Goal: Information Seeking & Learning: Learn about a topic

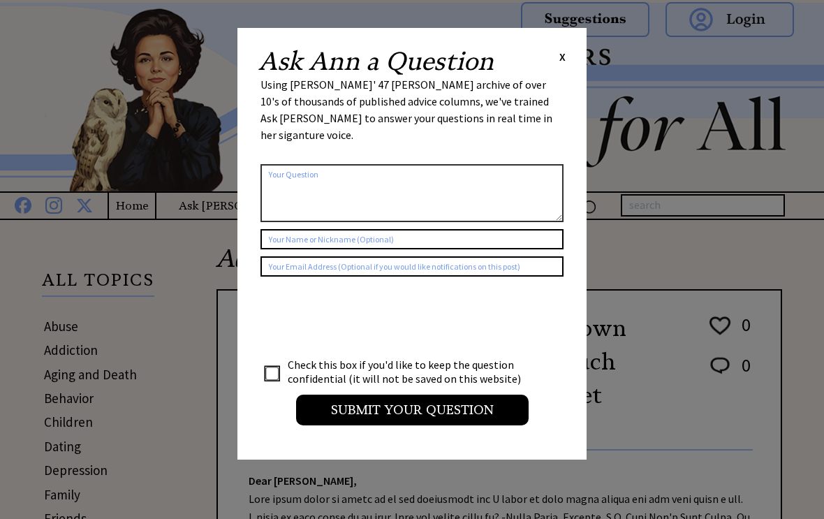
click at [564, 61] on span "X" at bounding box center [563, 57] width 6 height 14
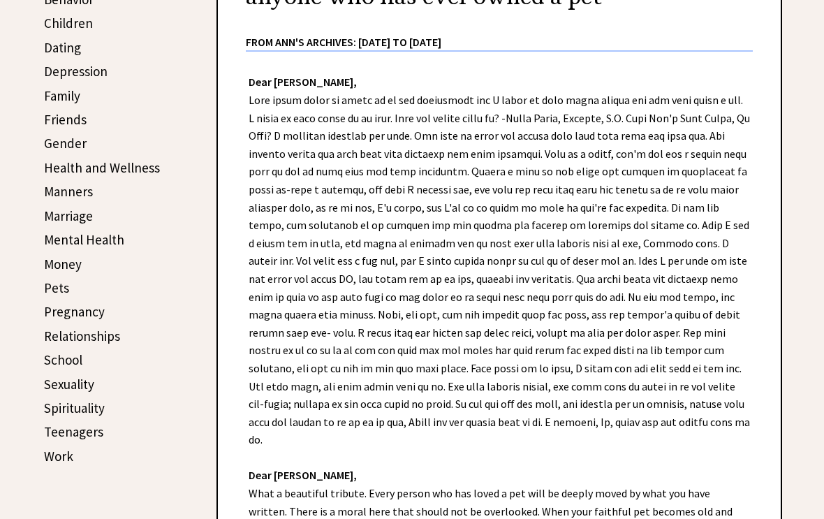
scroll to position [399, 0]
click at [59, 293] on link "Pets" at bounding box center [56, 287] width 25 height 17
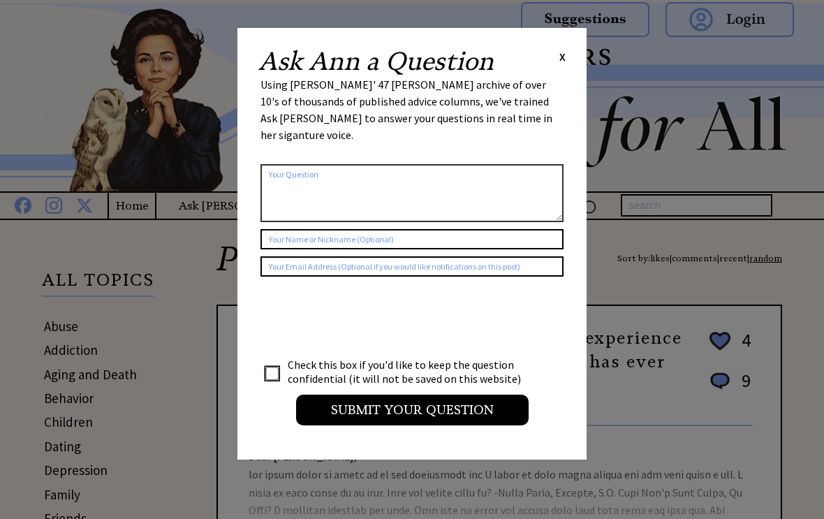
click at [566, 50] on div "Ask Ann a Question X Using Ann Landers' 47 vear archive of over 10's of thousan…" at bounding box center [412, 244] width 349 height 432
click at [563, 51] on span "X" at bounding box center [563, 57] width 6 height 14
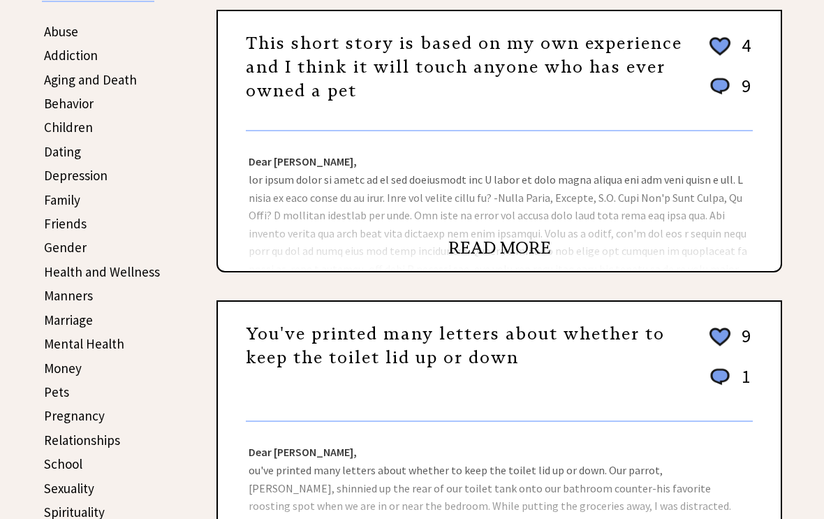
scroll to position [295, 0]
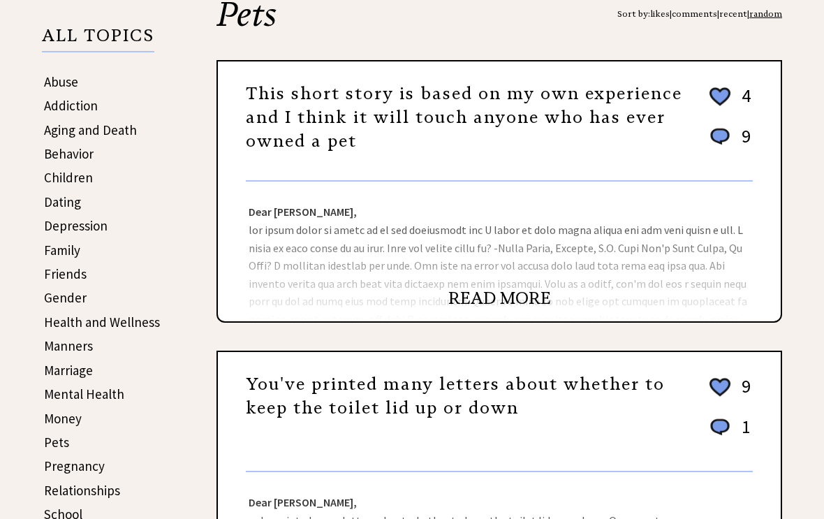
scroll to position [241, 0]
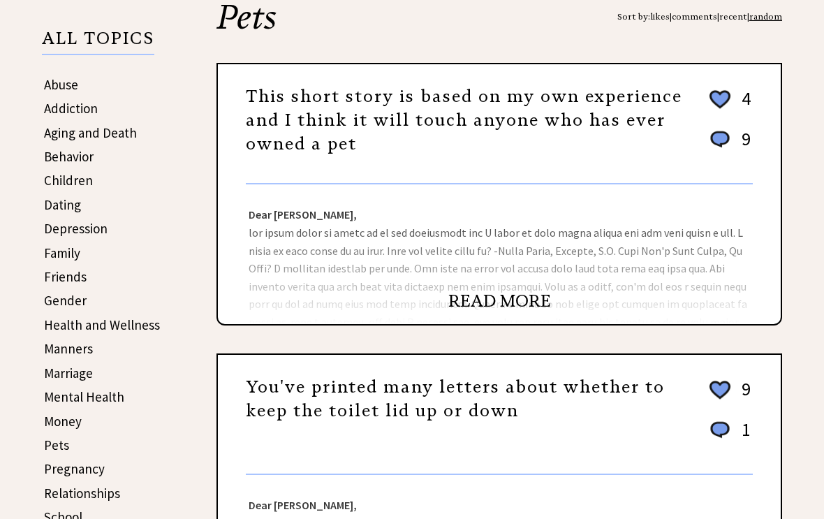
click at [519, 306] on link "READ MORE" at bounding box center [500, 301] width 103 height 21
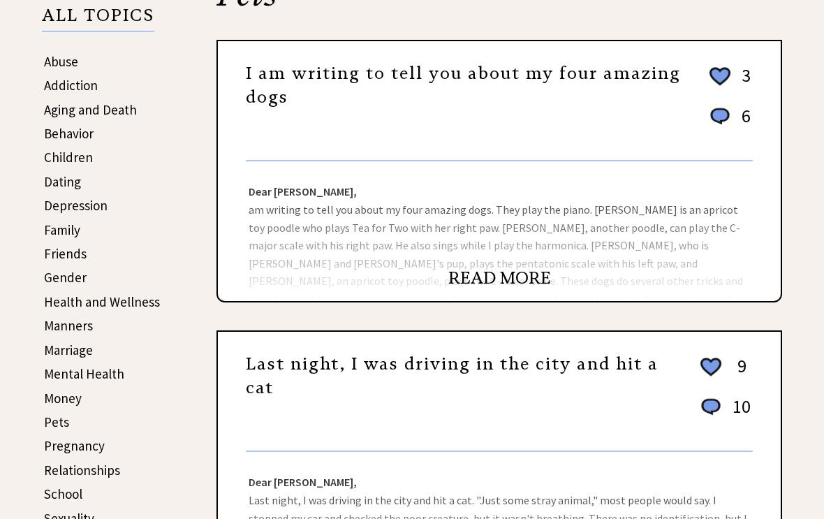
scroll to position [265, 0]
click at [707, 254] on div "Dear Ann Landers, am writing to tell you about my four amazing dogs. They play …" at bounding box center [499, 231] width 563 height 140
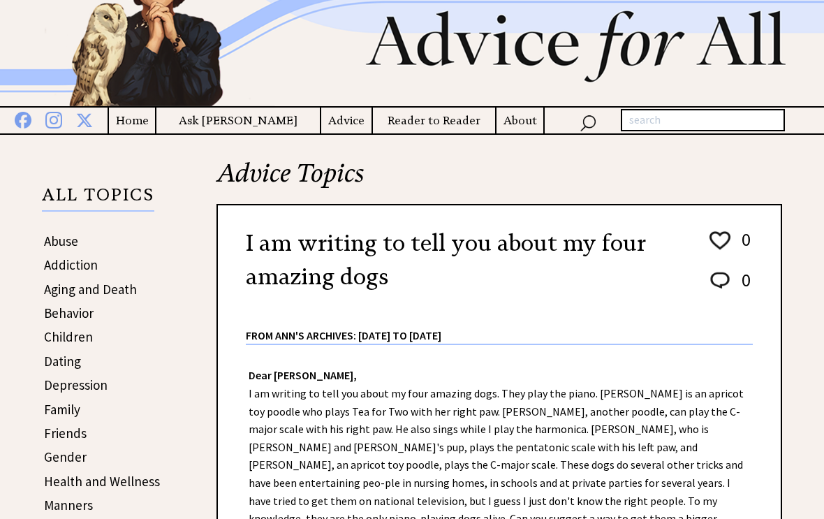
scroll to position [48, 0]
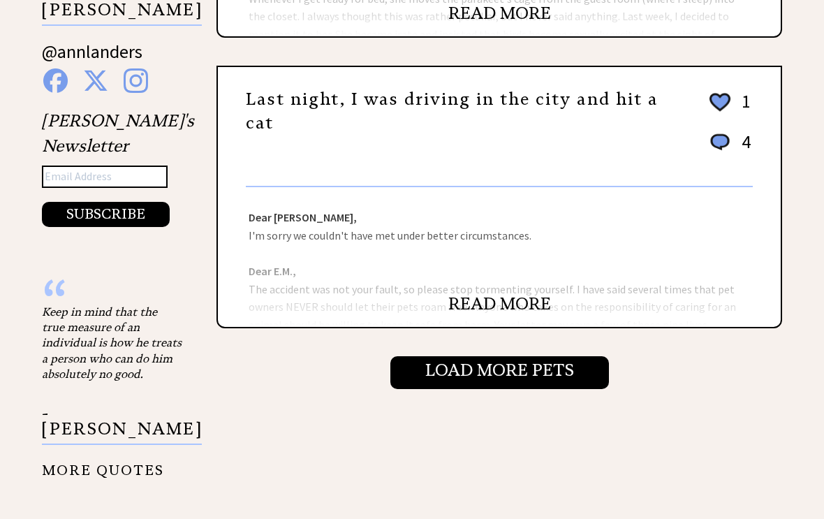
scroll to position [1394, 0]
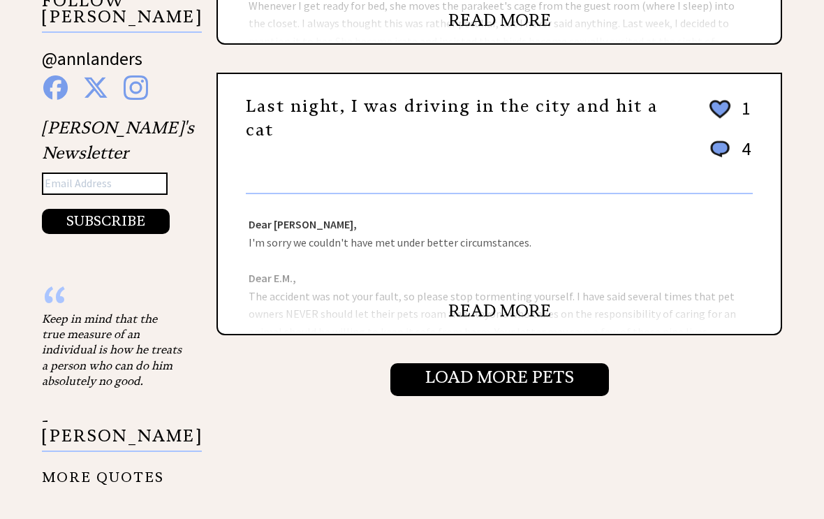
click at [562, 392] on input "Load More Pets" at bounding box center [500, 380] width 219 height 32
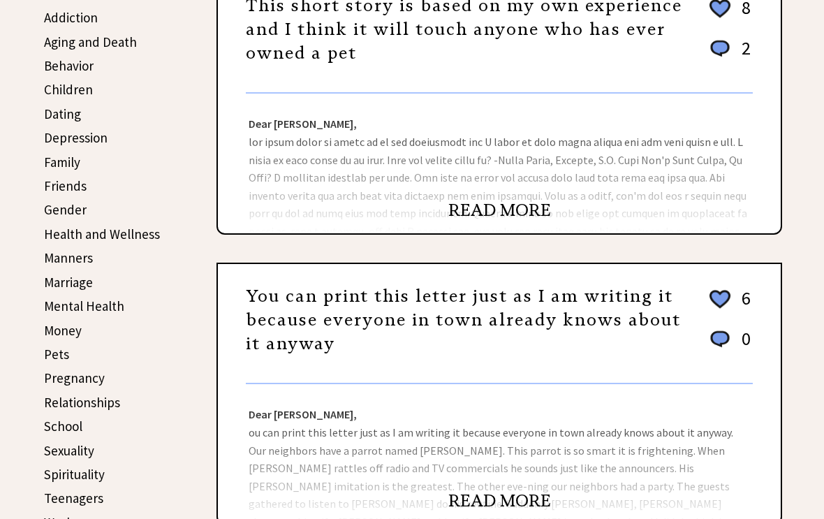
scroll to position [329, 0]
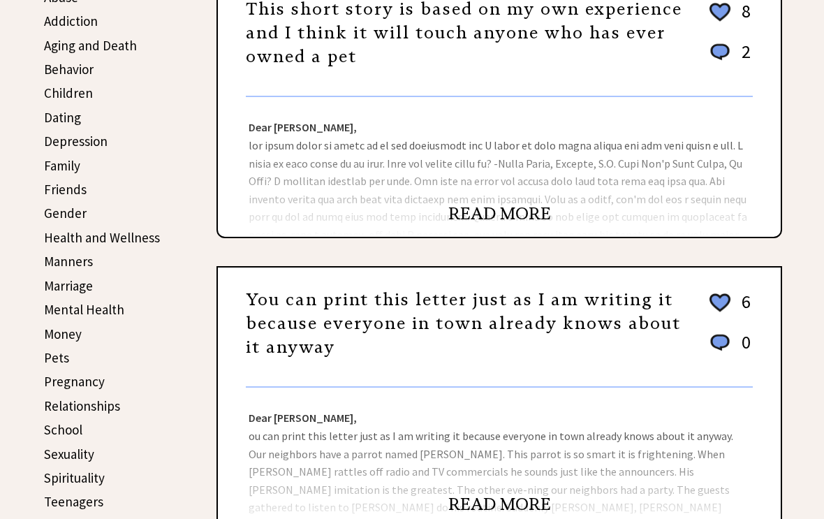
click at [52, 362] on link "Pets" at bounding box center [56, 357] width 25 height 17
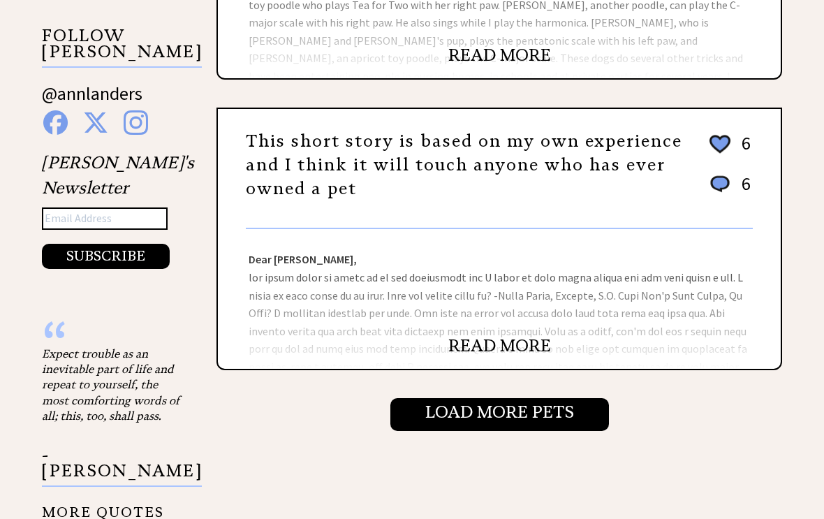
scroll to position [1360, 0]
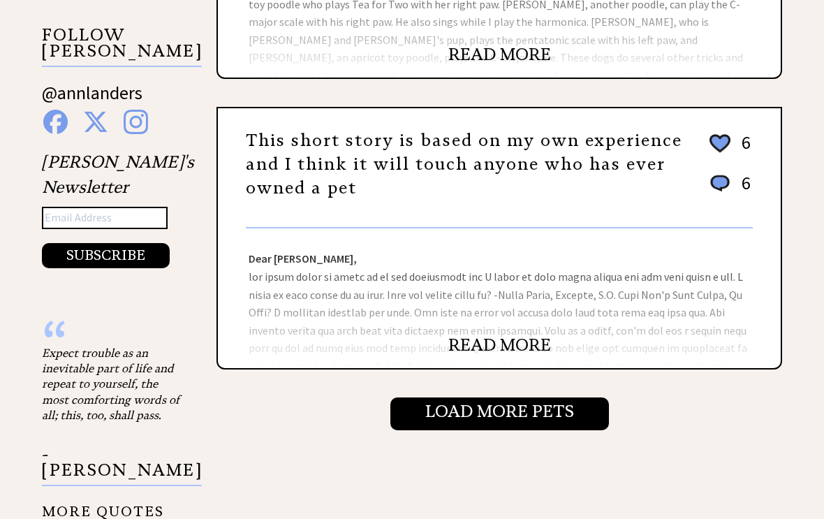
click at [541, 356] on link "READ MORE" at bounding box center [500, 345] width 103 height 21
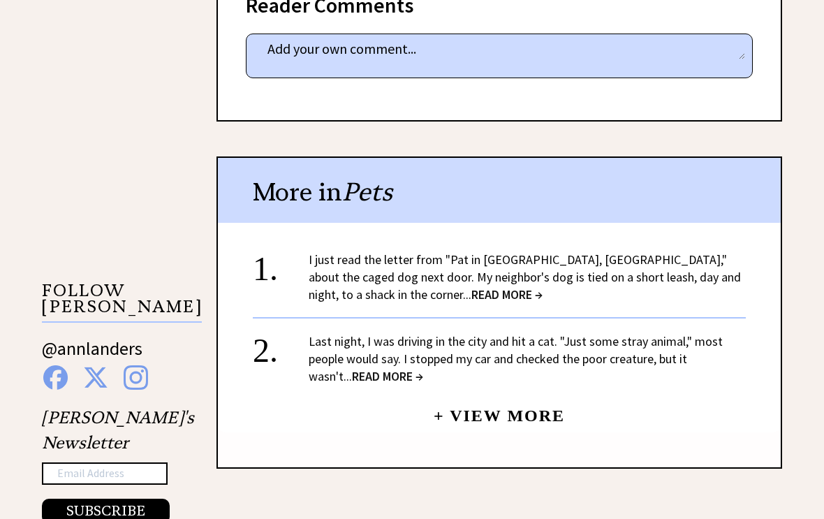
scroll to position [1105, 0]
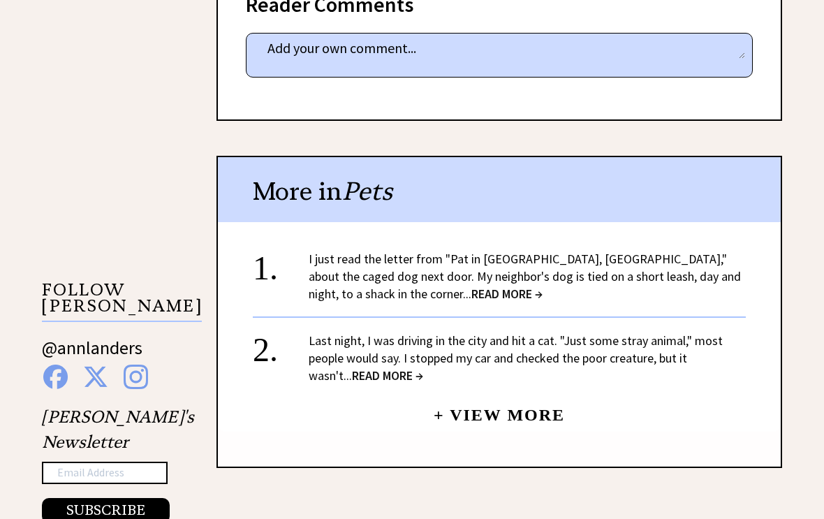
click at [540, 406] on link "+ View More" at bounding box center [499, 409] width 131 height 30
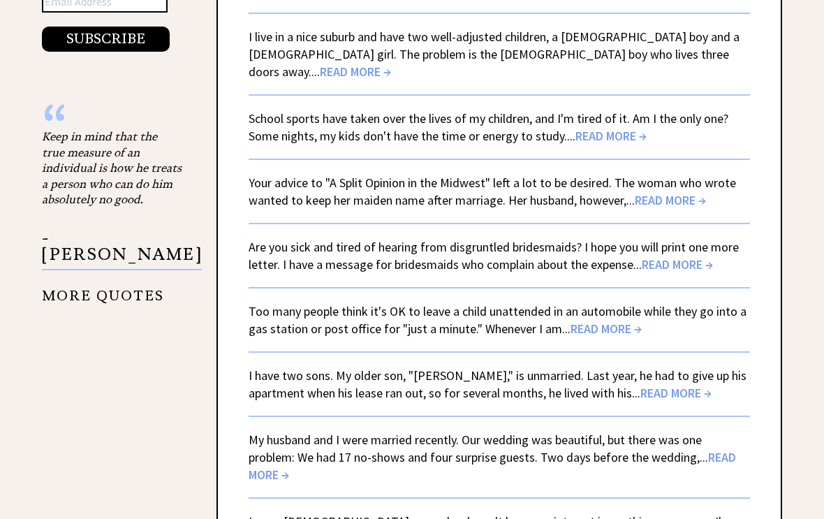
scroll to position [2569, 0]
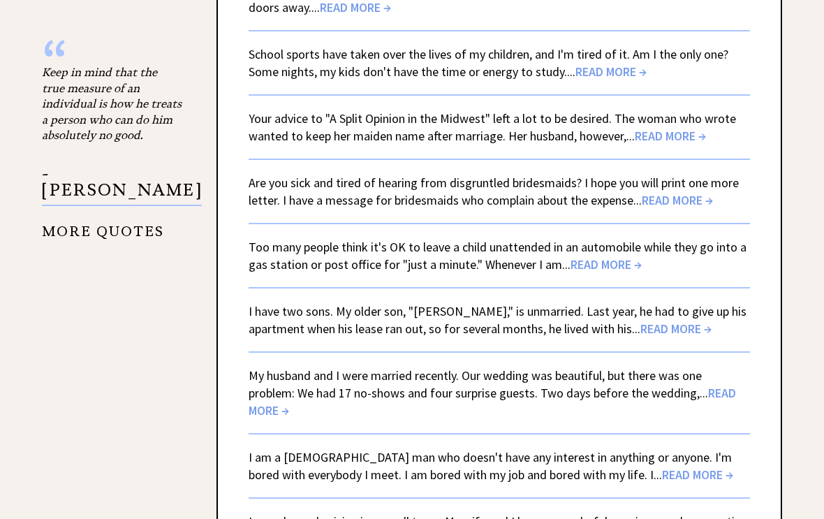
scroll to position [2630, 0]
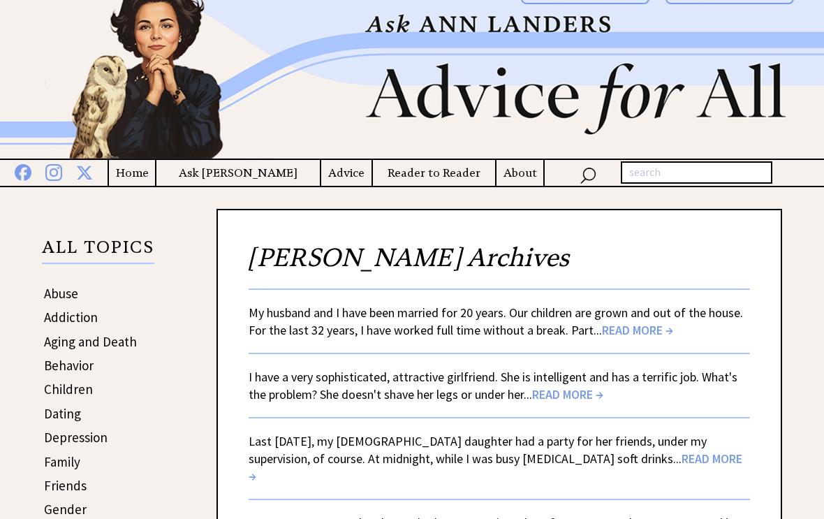
scroll to position [0, 0]
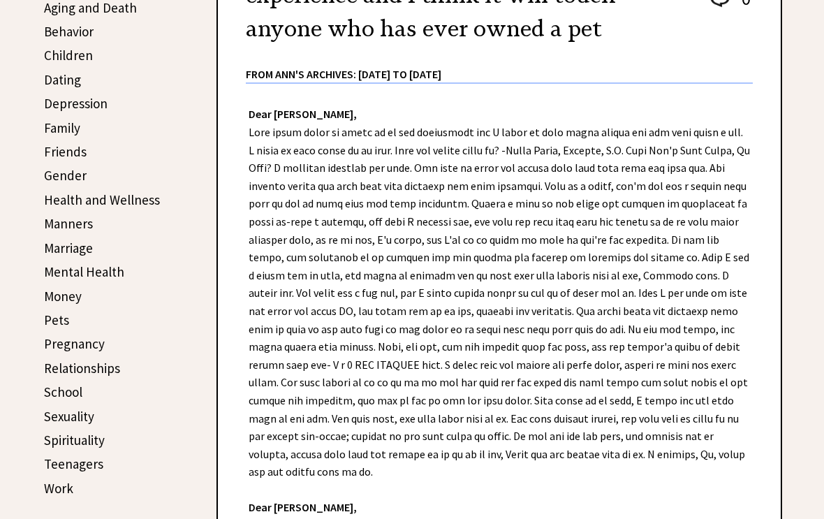
scroll to position [367, 0]
click at [59, 319] on link "Pets" at bounding box center [56, 320] width 25 height 17
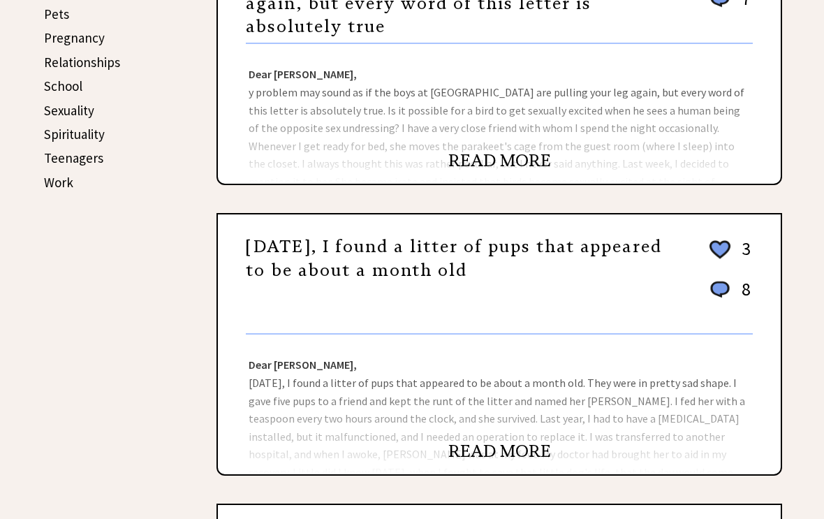
scroll to position [673, 0]
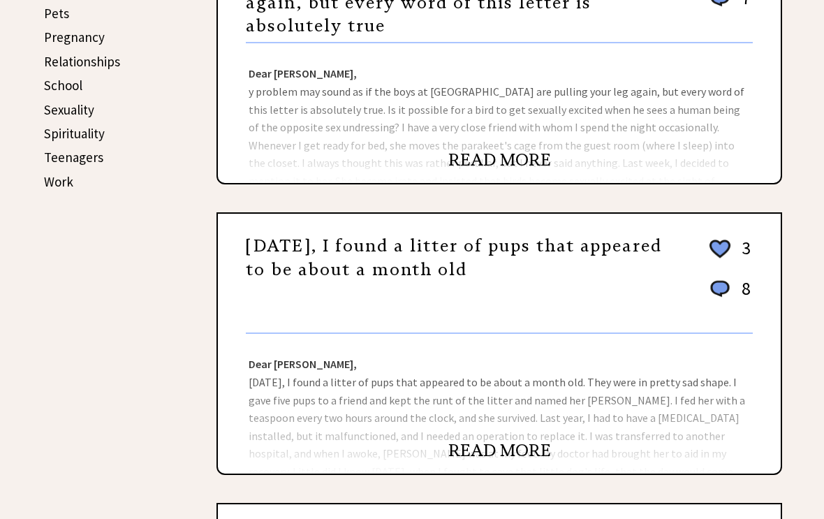
click at [527, 462] on link "READ MORE" at bounding box center [500, 451] width 103 height 21
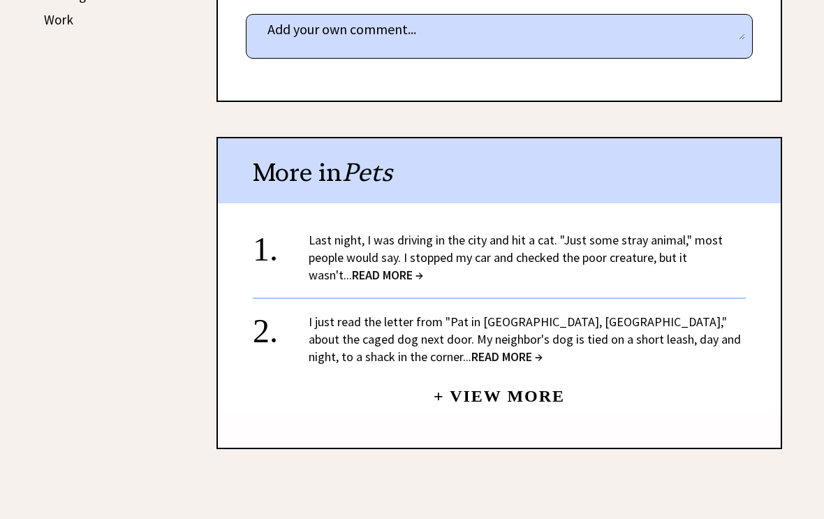
scroll to position [840, 0]
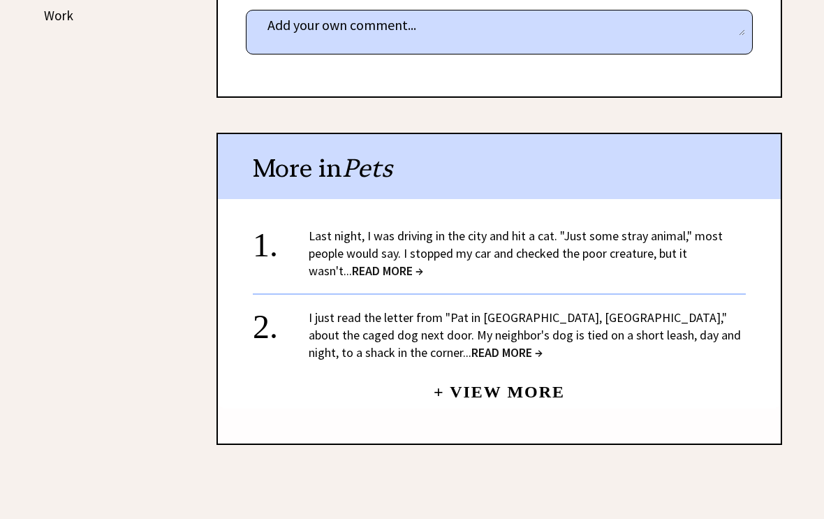
click at [553, 372] on link "+ View More" at bounding box center [499, 386] width 131 height 30
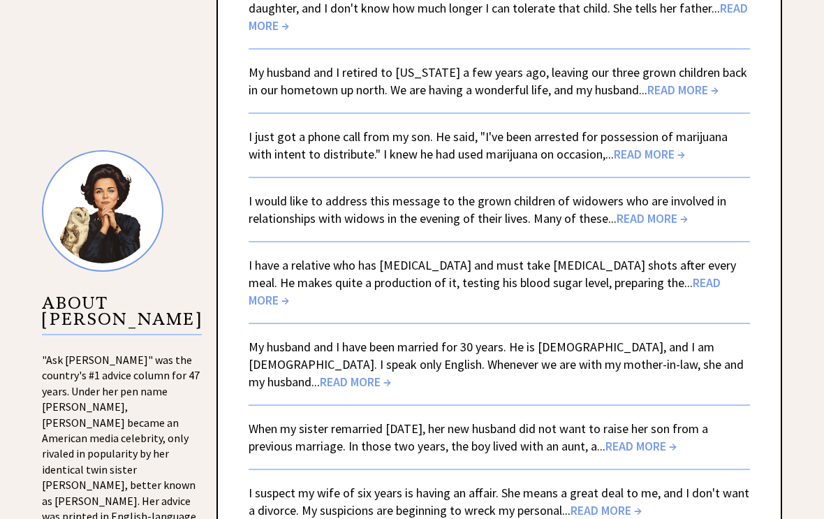
scroll to position [1204, 0]
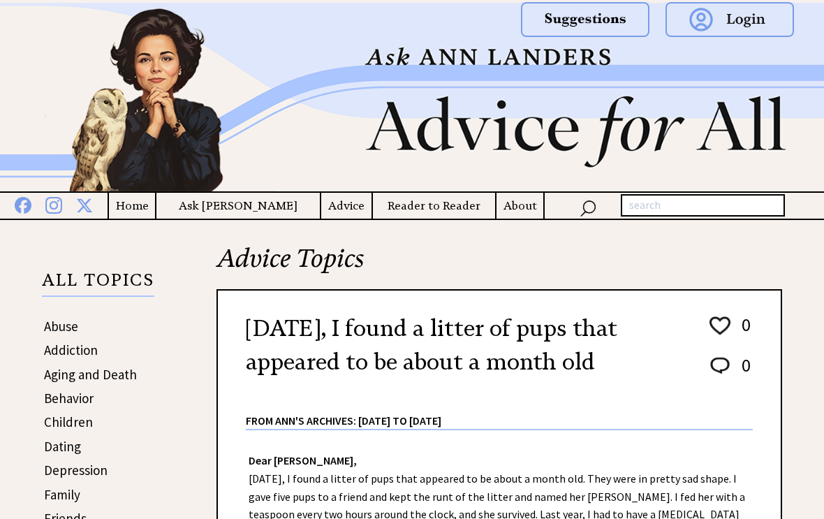
click at [439, 211] on h4 "Reader to Reader" at bounding box center [434, 205] width 122 height 17
